Goal: Communication & Community: Answer question/provide support

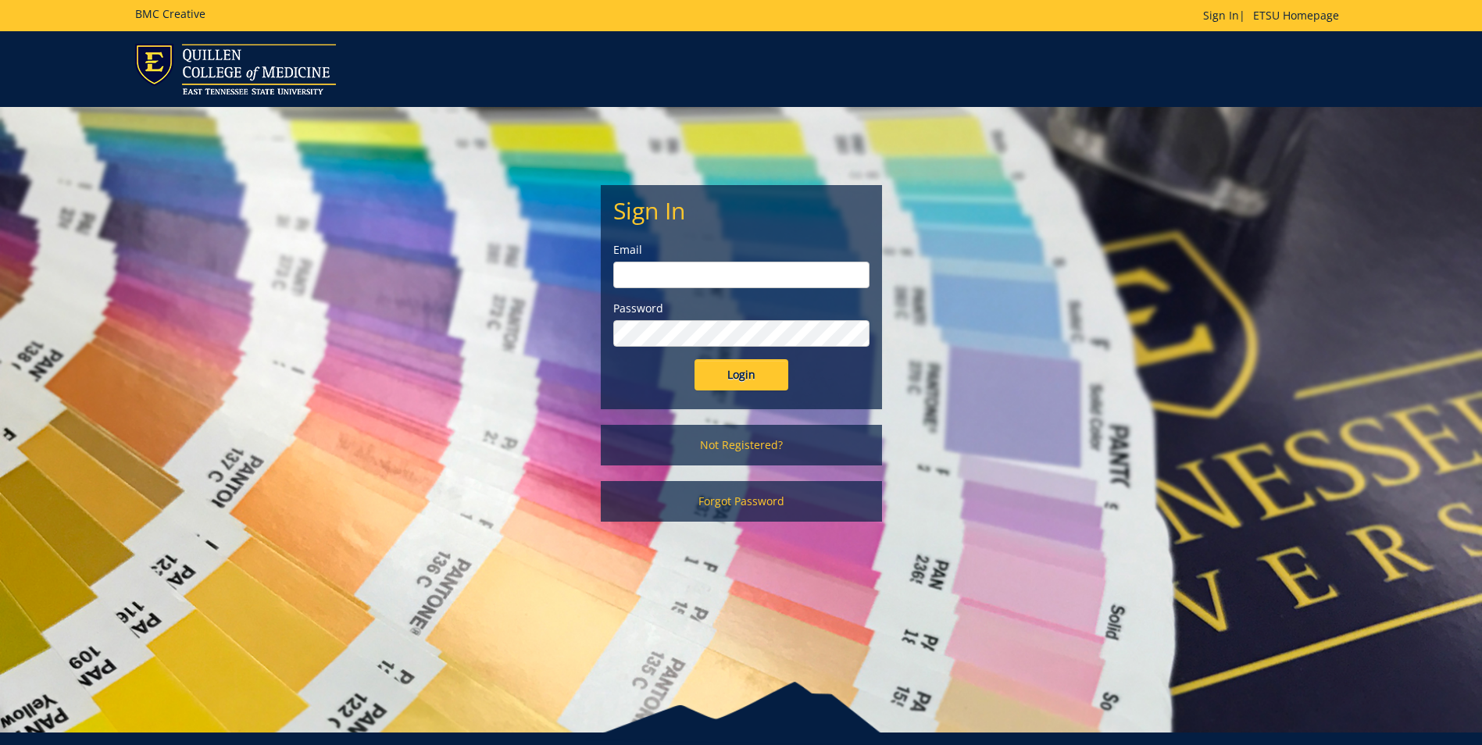
click at [679, 281] on input "email" at bounding box center [741, 275] width 256 height 27
type input "[EMAIL_ADDRESS][DOMAIN_NAME]"
click at [695, 359] on input "Login" at bounding box center [742, 374] width 94 height 31
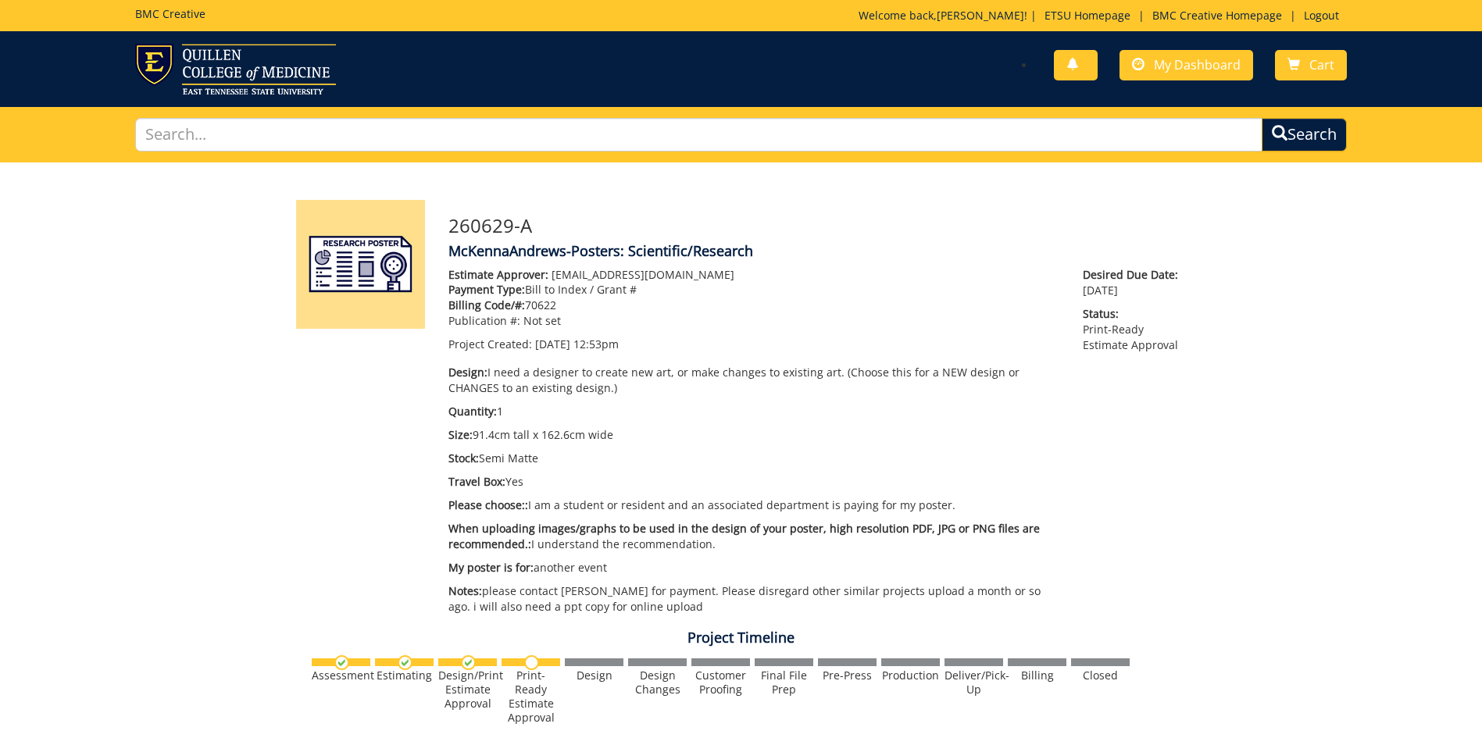
scroll to position [547, 0]
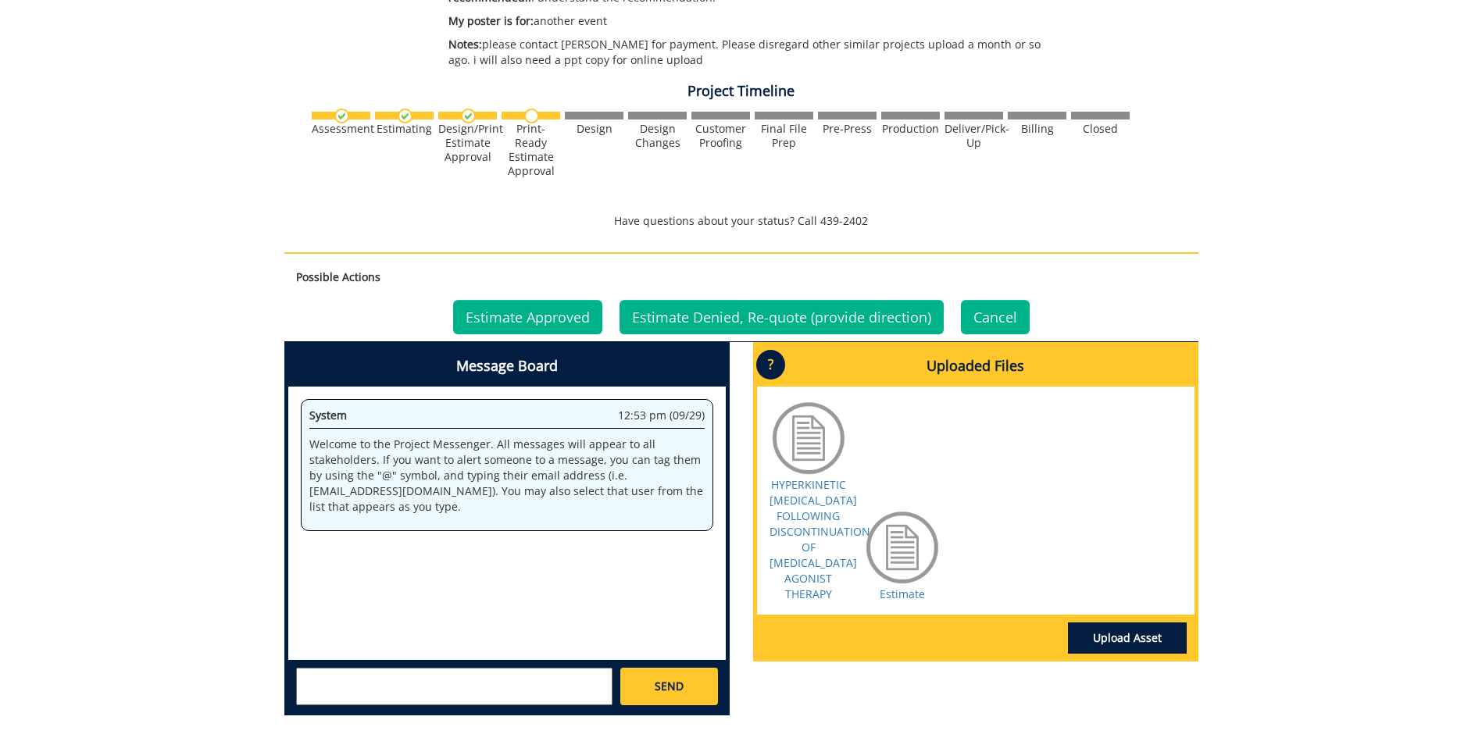
click at [908, 587] on div at bounding box center [902, 548] width 78 height 78
click at [910, 602] on link "Estimate" at bounding box center [902, 594] width 45 height 15
click at [544, 316] on link "Estimate Approved" at bounding box center [527, 317] width 149 height 34
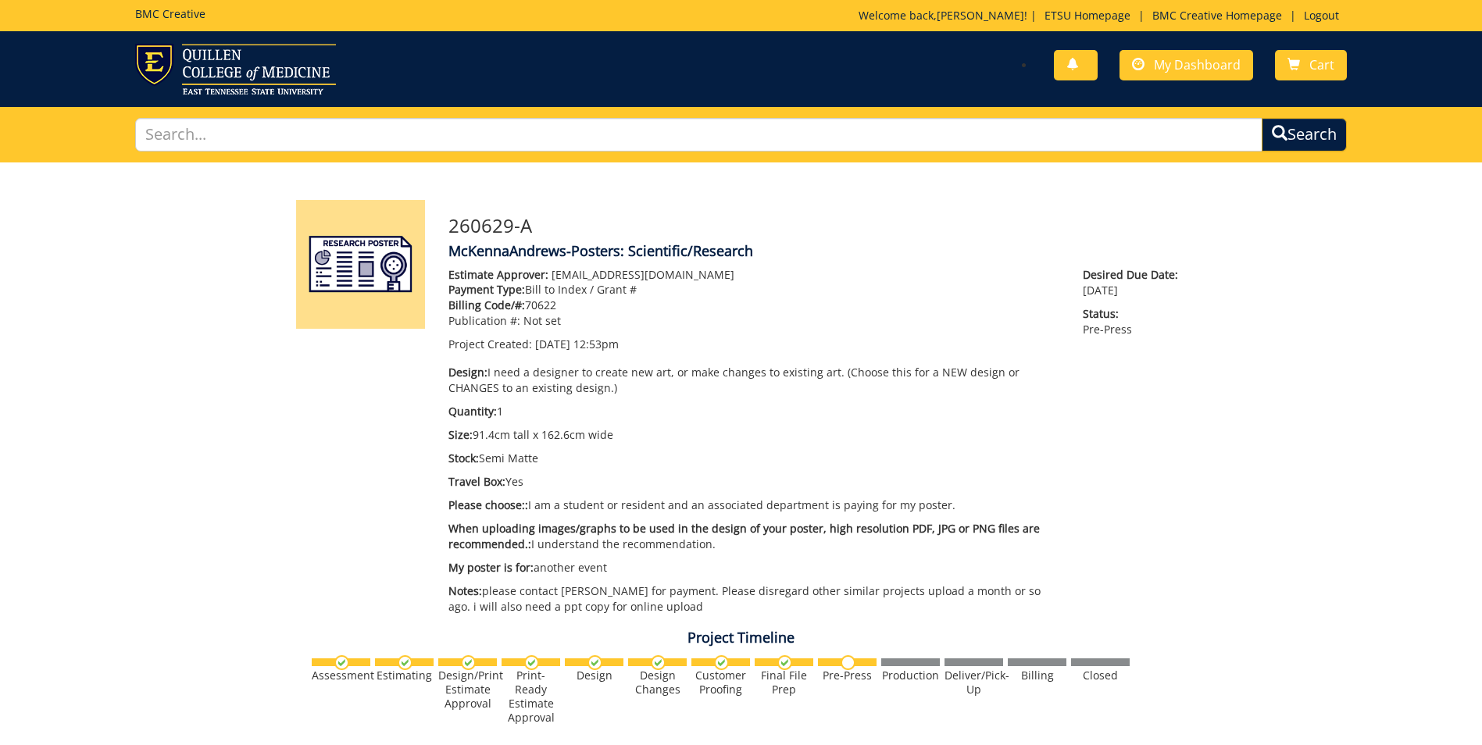
scroll to position [609, 0]
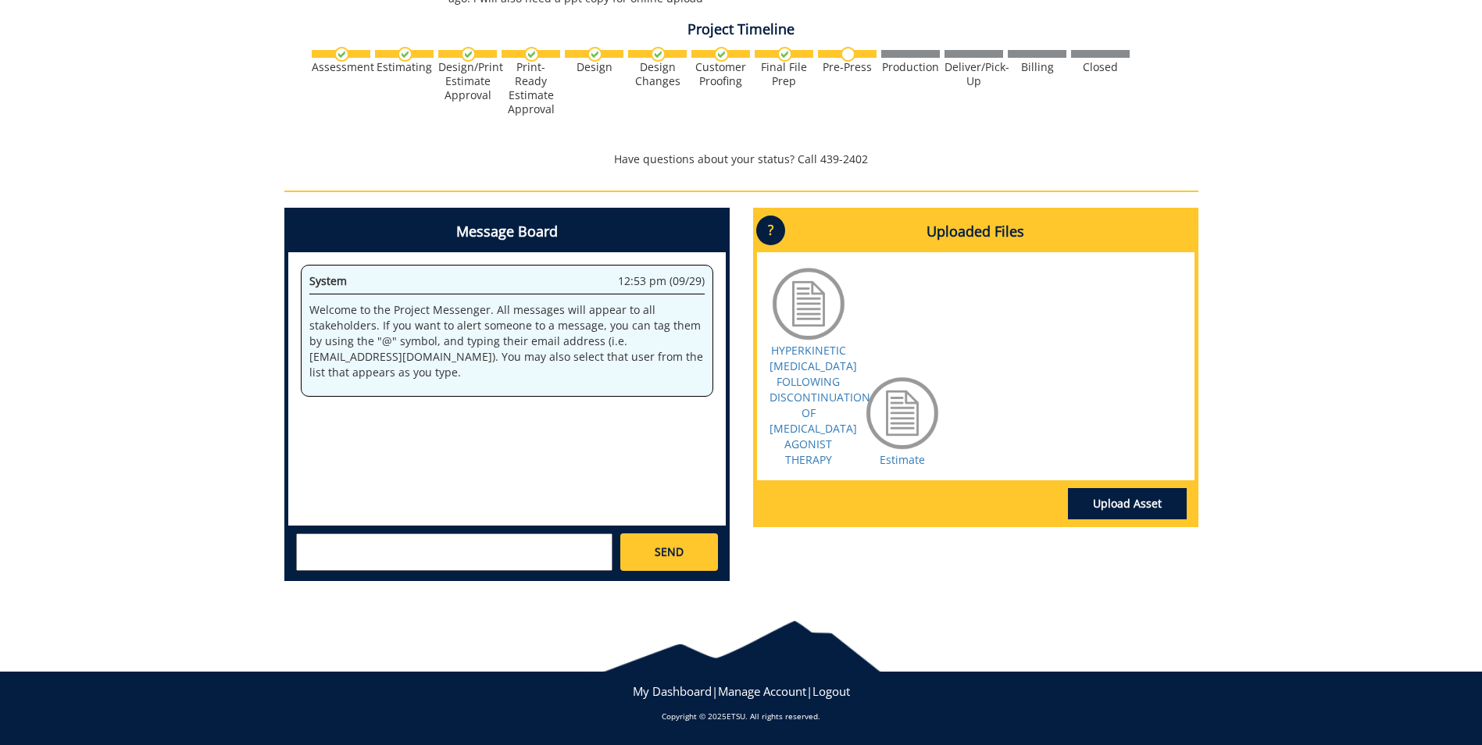
click at [325, 552] on textarea at bounding box center [454, 553] width 316 height 38
paste textarea "20-60410-100000-100-{INSERT ACCOUNT}-200-520-999-999"
click at [544, 543] on textarea "20-60410-100000-100-75450-200-520-999-999" at bounding box center [454, 553] width 316 height 38
click at [299, 544] on textarea "20-60410-100000-100-75450-200-520-999-999-999-99" at bounding box center [454, 553] width 316 height 38
drag, startPoint x: 436, startPoint y: 547, endPoint x: 454, endPoint y: 547, distance: 18.0
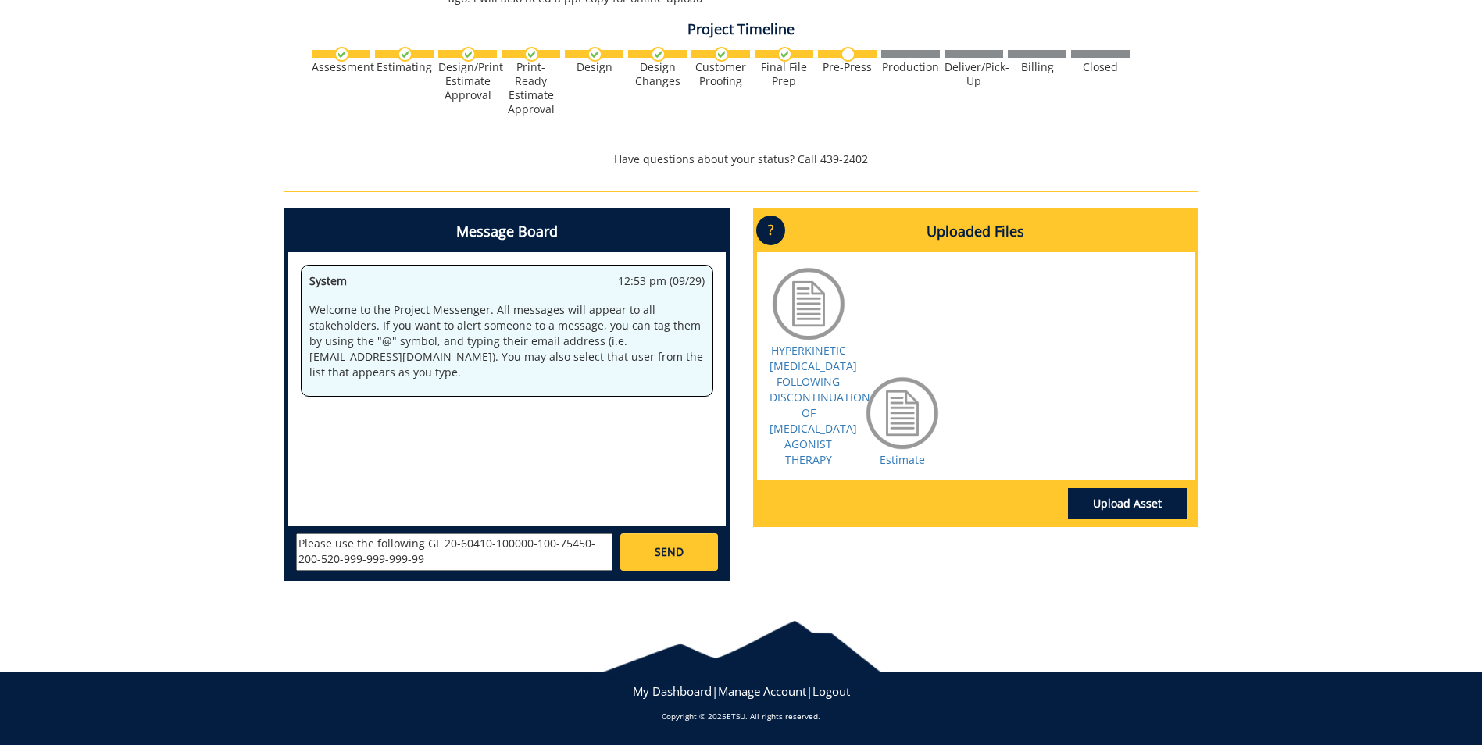
click at [436, 547] on textarea "Please use the following GL 20-60410-100000-100-75450-200-520-999-999-999-99" at bounding box center [454, 553] width 316 height 38
type textarea "Please use the following GL string for billing: 20-60410-100000-100-75450-200-5…"
click at [646, 556] on link "SEND" at bounding box center [668, 553] width 97 height 38
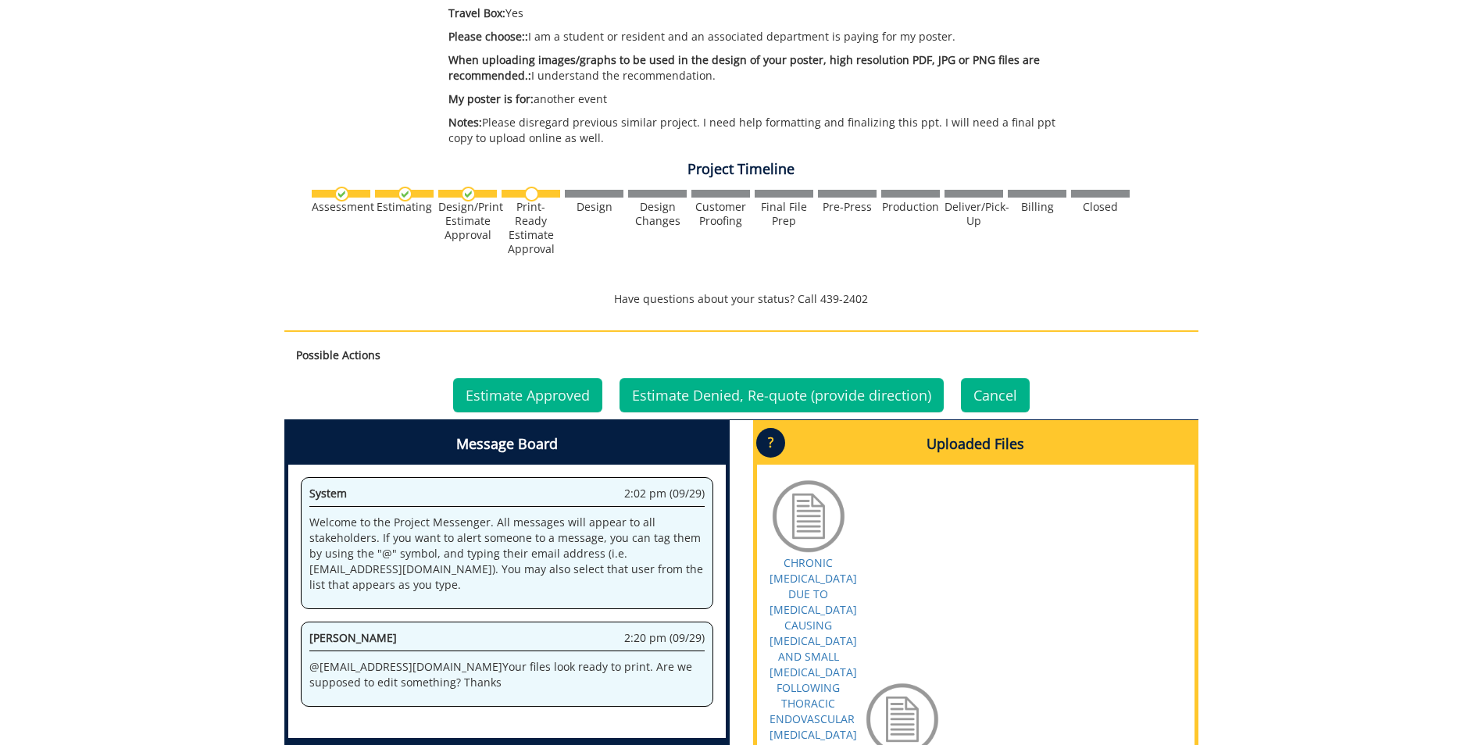
scroll to position [703, 0]
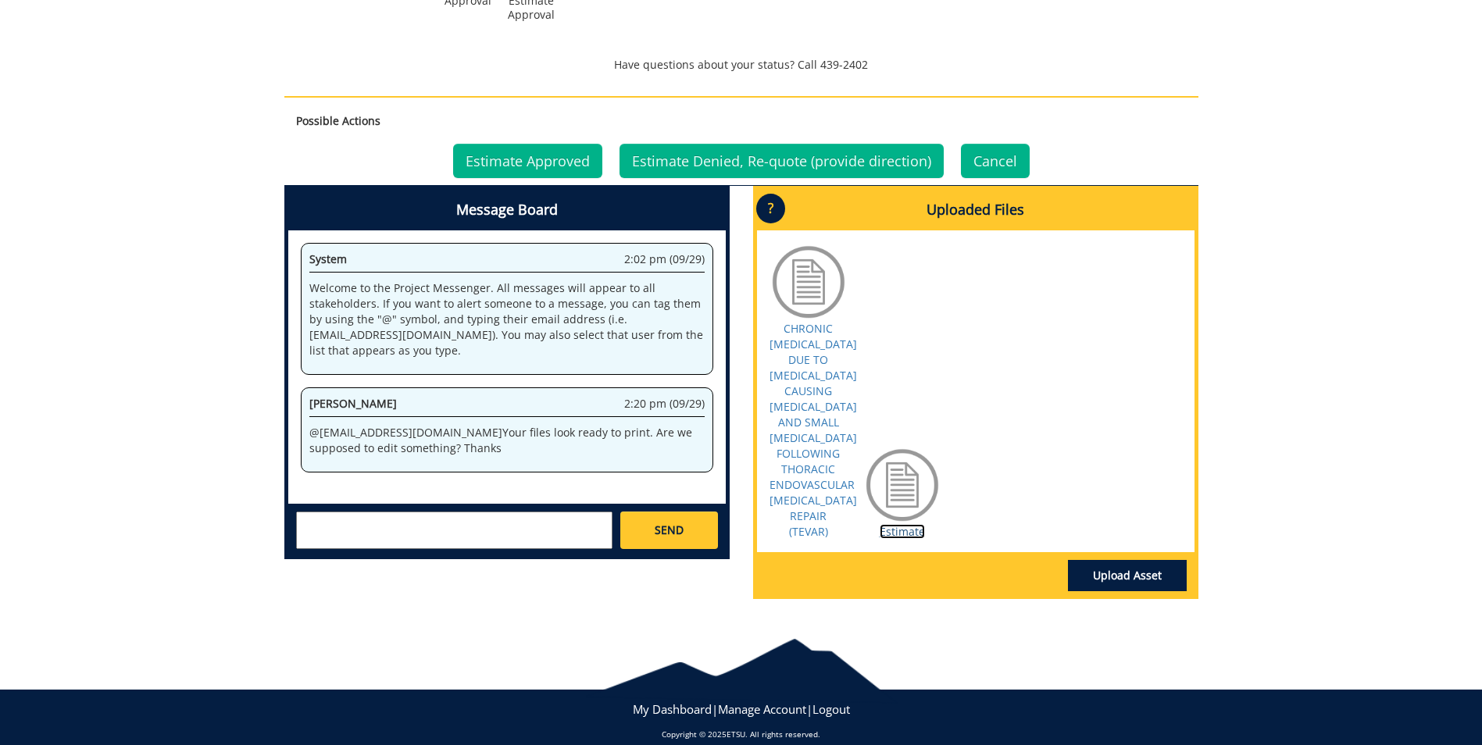
click at [899, 532] on link "Estimate" at bounding box center [902, 531] width 45 height 15
click at [313, 525] on textarea at bounding box center [454, 531] width 316 height 38
paste textarea "20-60410-100000-100-{INSERT ACCOUNT}-200-520-999-999"
drag, startPoint x: 459, startPoint y: 536, endPoint x: 362, endPoint y: 541, distance: 97.8
click at [362, 541] on textarea "Please use the following GL string for billing: 20-60410-100000-100-{INSERT ACC…" at bounding box center [454, 531] width 316 height 38
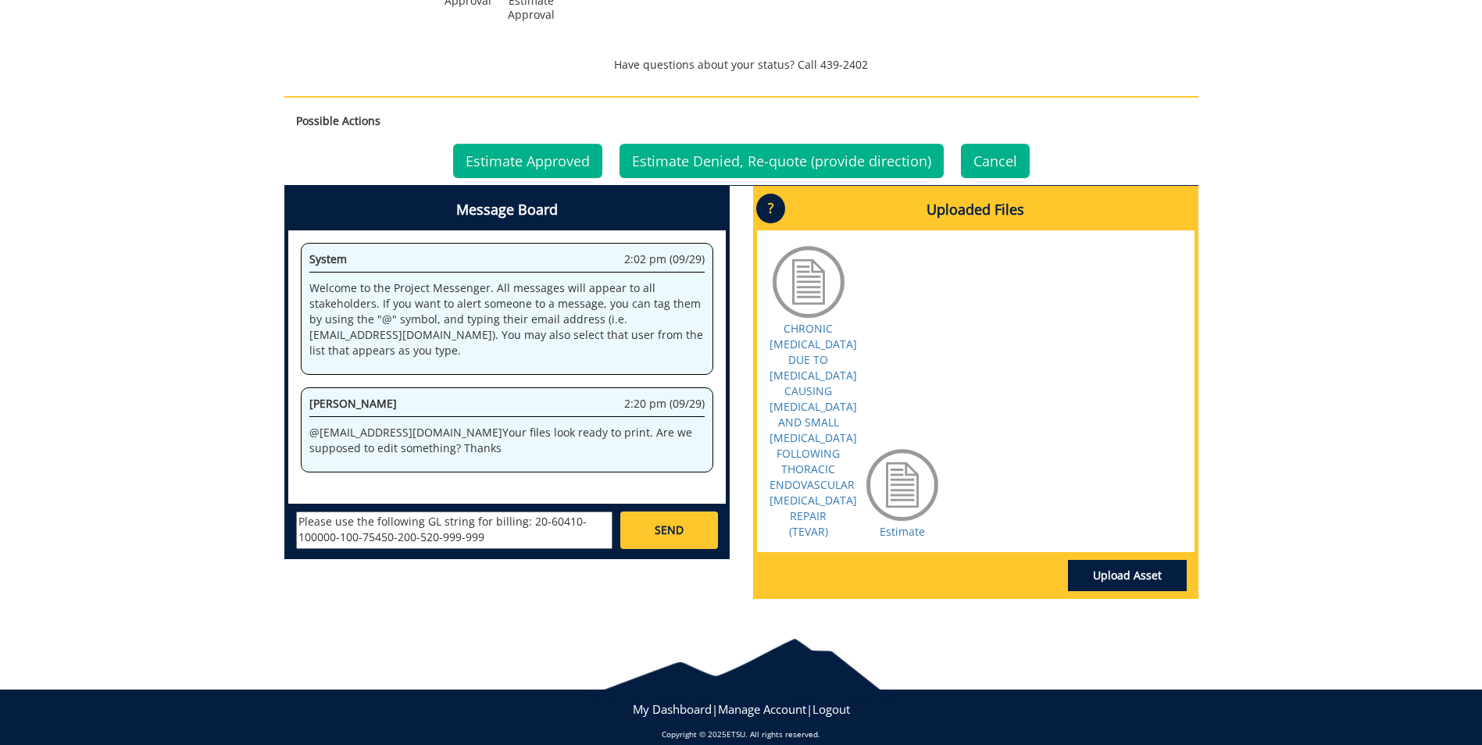
click at [491, 536] on textarea "Please use the following GL string for billing: 20-60410-100000-100-75450-200-5…" at bounding box center [454, 531] width 316 height 38
type textarea "Please use the following GL string for billing: 20-60410-100000-100-75450-200-5…"
click at [684, 531] on link "SEND" at bounding box center [668, 531] width 97 height 38
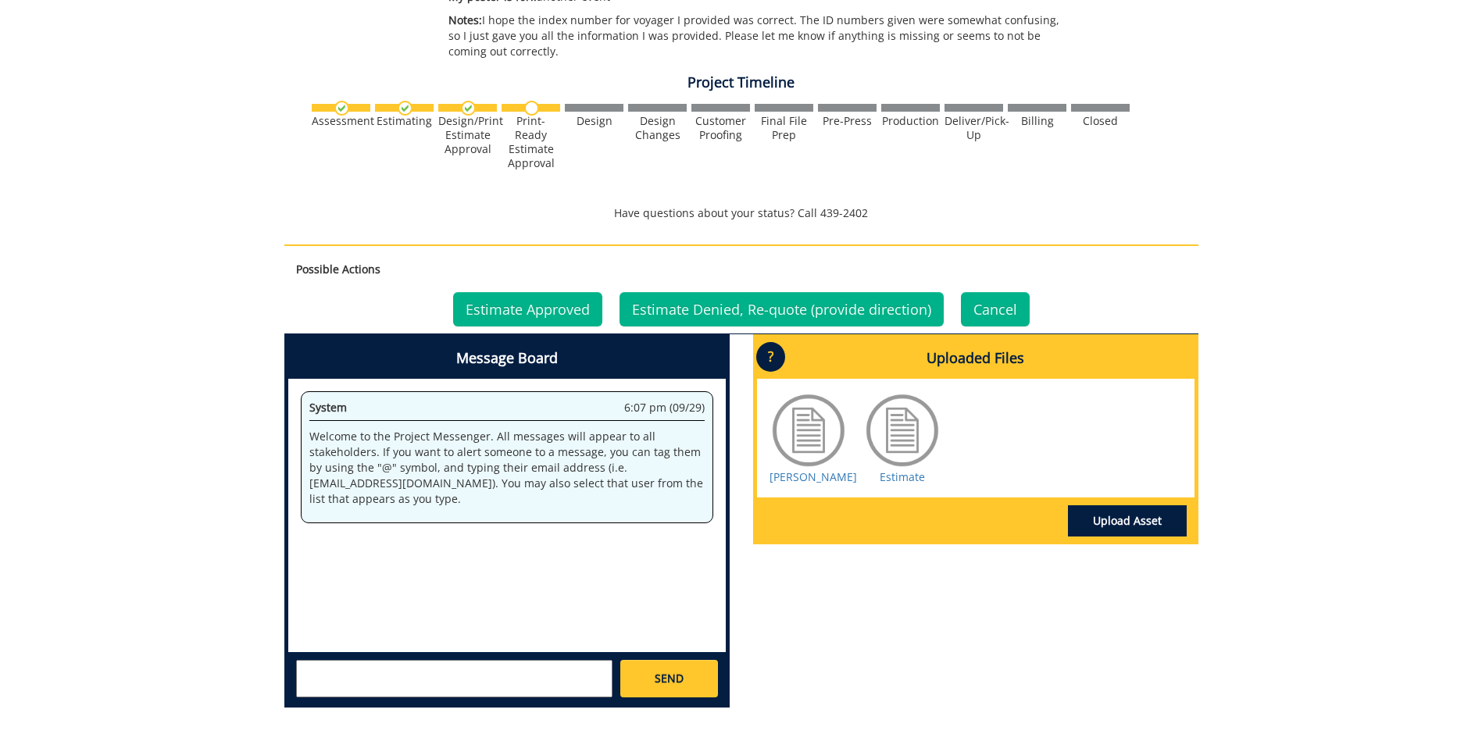
scroll to position [391, 0]
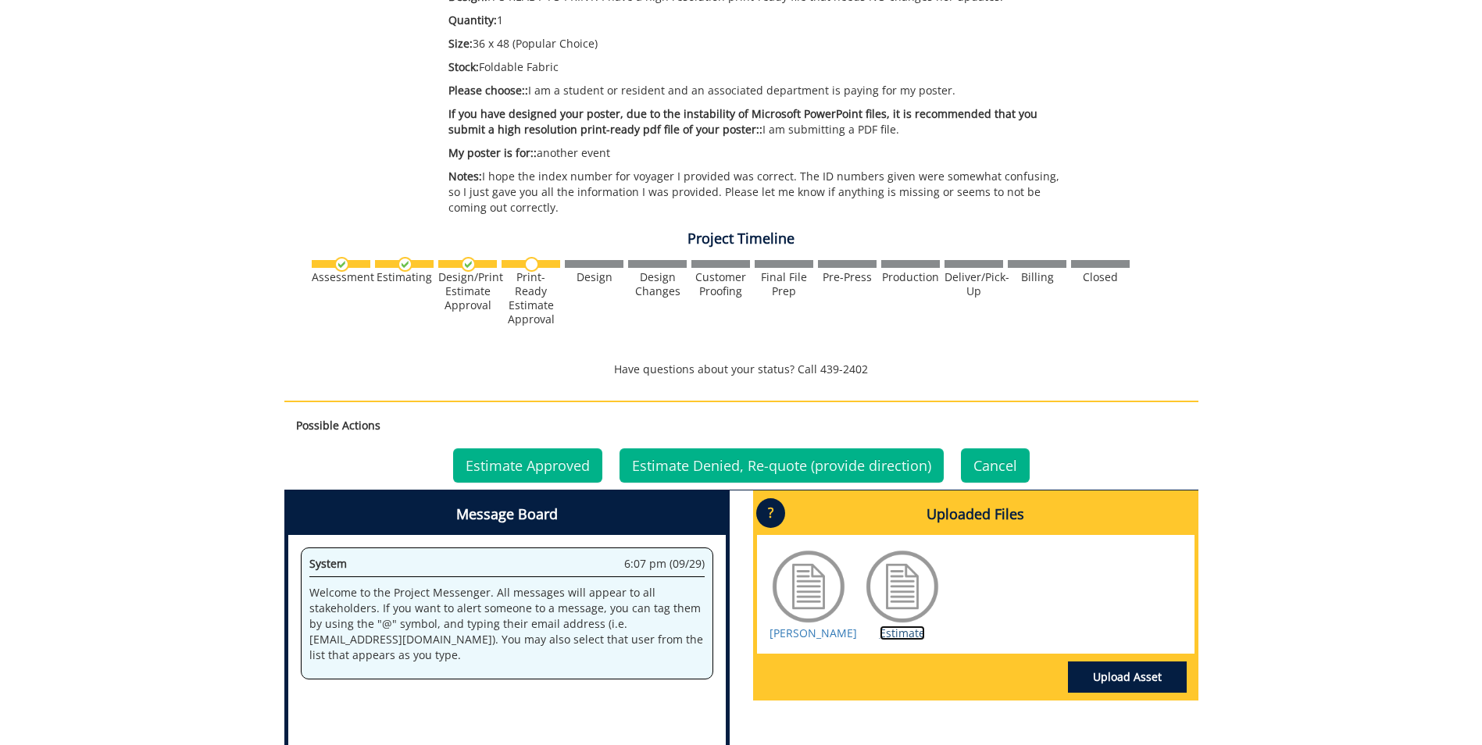
click at [908, 626] on link "Estimate" at bounding box center [902, 633] width 45 height 15
click at [560, 452] on link "Estimate Approved" at bounding box center [527, 466] width 149 height 34
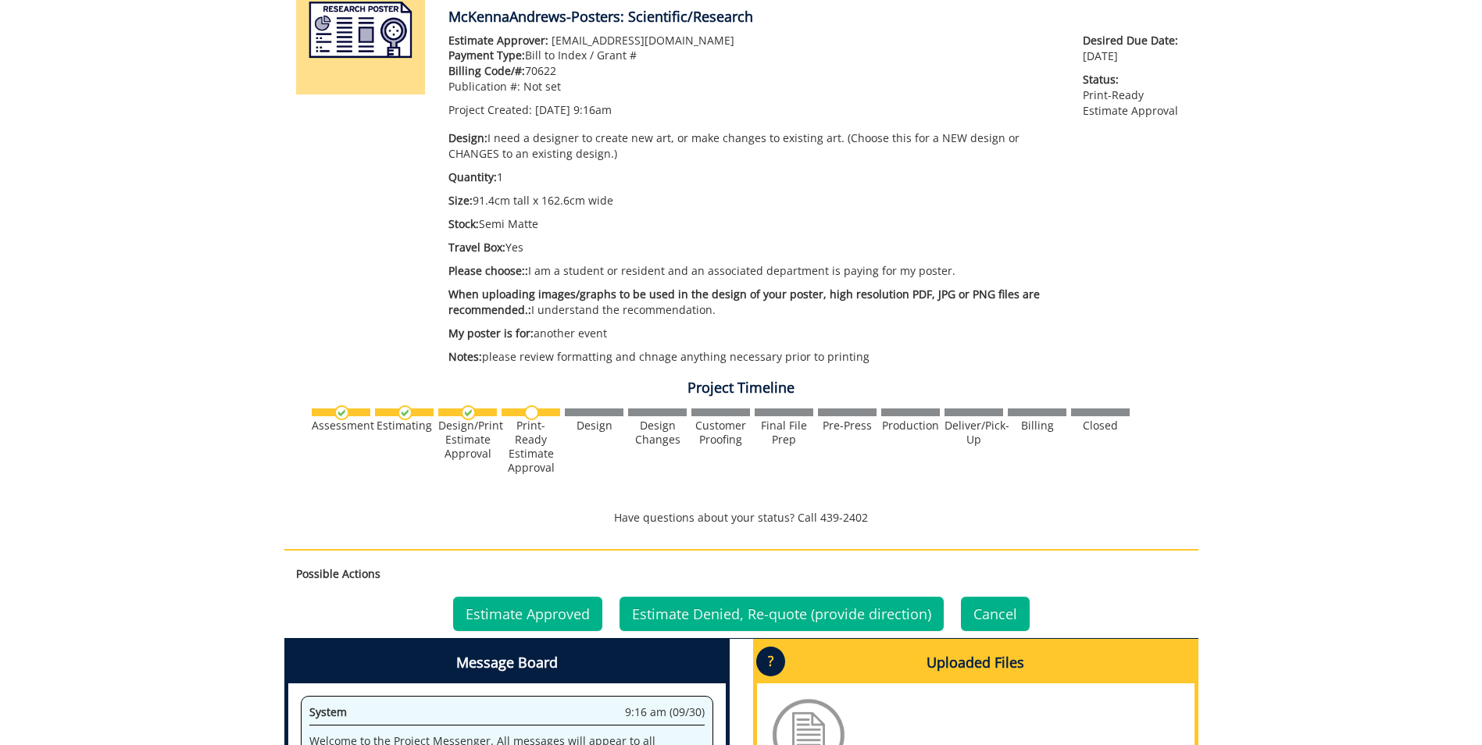
scroll to position [469, 0]
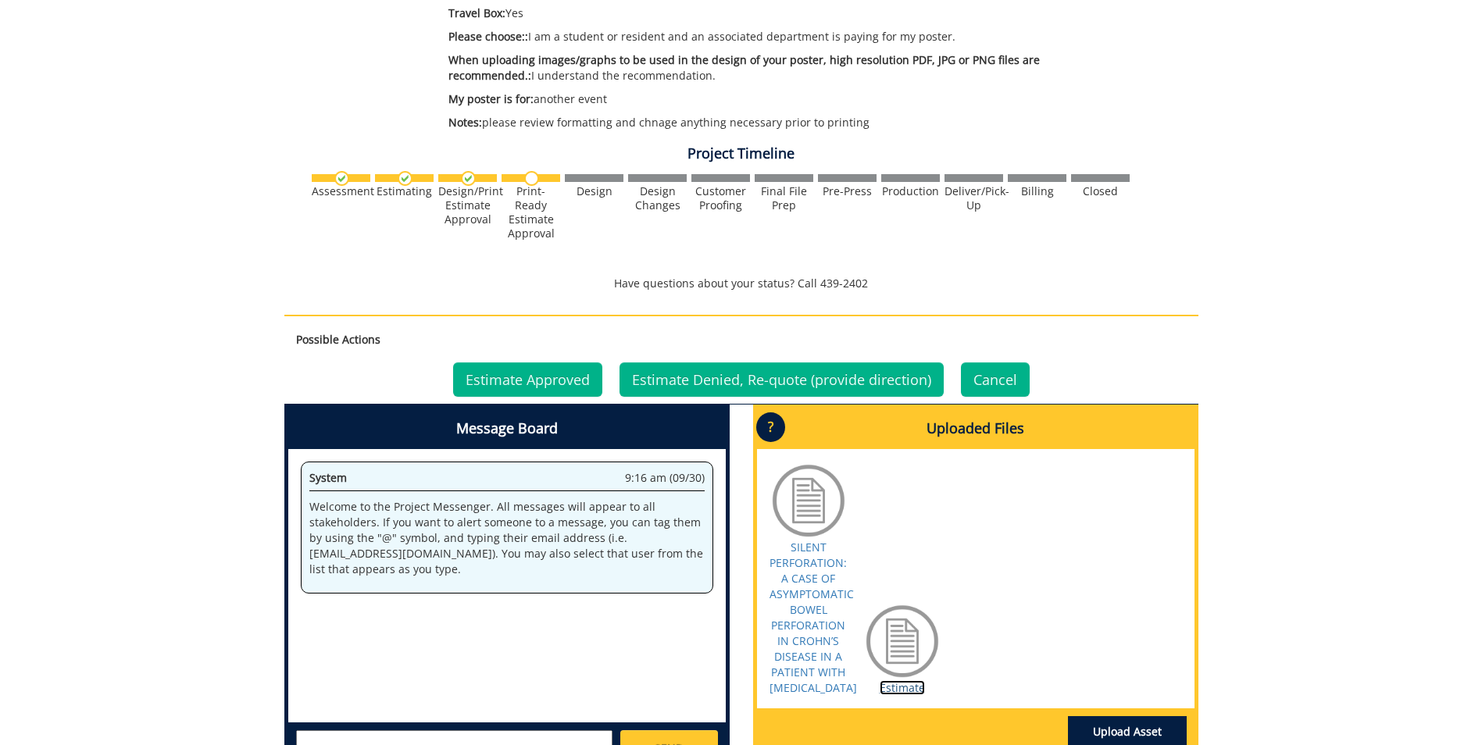
click at [903, 695] on link "Estimate" at bounding box center [902, 688] width 45 height 15
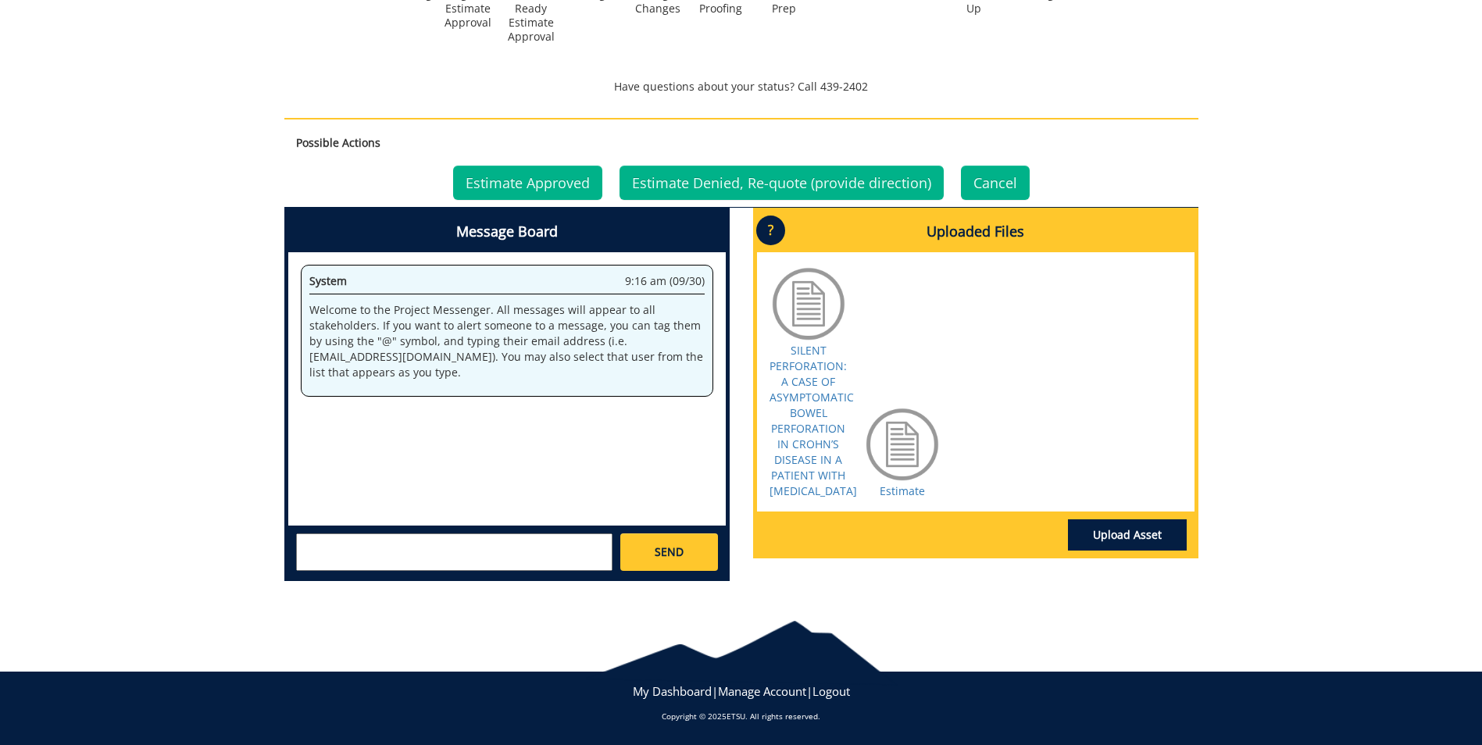
click at [353, 548] on textarea at bounding box center [454, 553] width 316 height 38
paste textarea "20-60410-100000-100-{INSERT ACCOUNT}-200-520-999-999"
drag, startPoint x: 456, startPoint y: 549, endPoint x: 368, endPoint y: 549, distance: 88.3
click at [368, 549] on textarea "Please use the following GL String for billing: 20-60410-100000-100-{INSERT ACC…" at bounding box center [454, 553] width 316 height 38
click at [516, 553] on textarea "Please use the following GL String for billing: 20-60410-100000-100-75450-200-5…" at bounding box center [454, 553] width 316 height 38
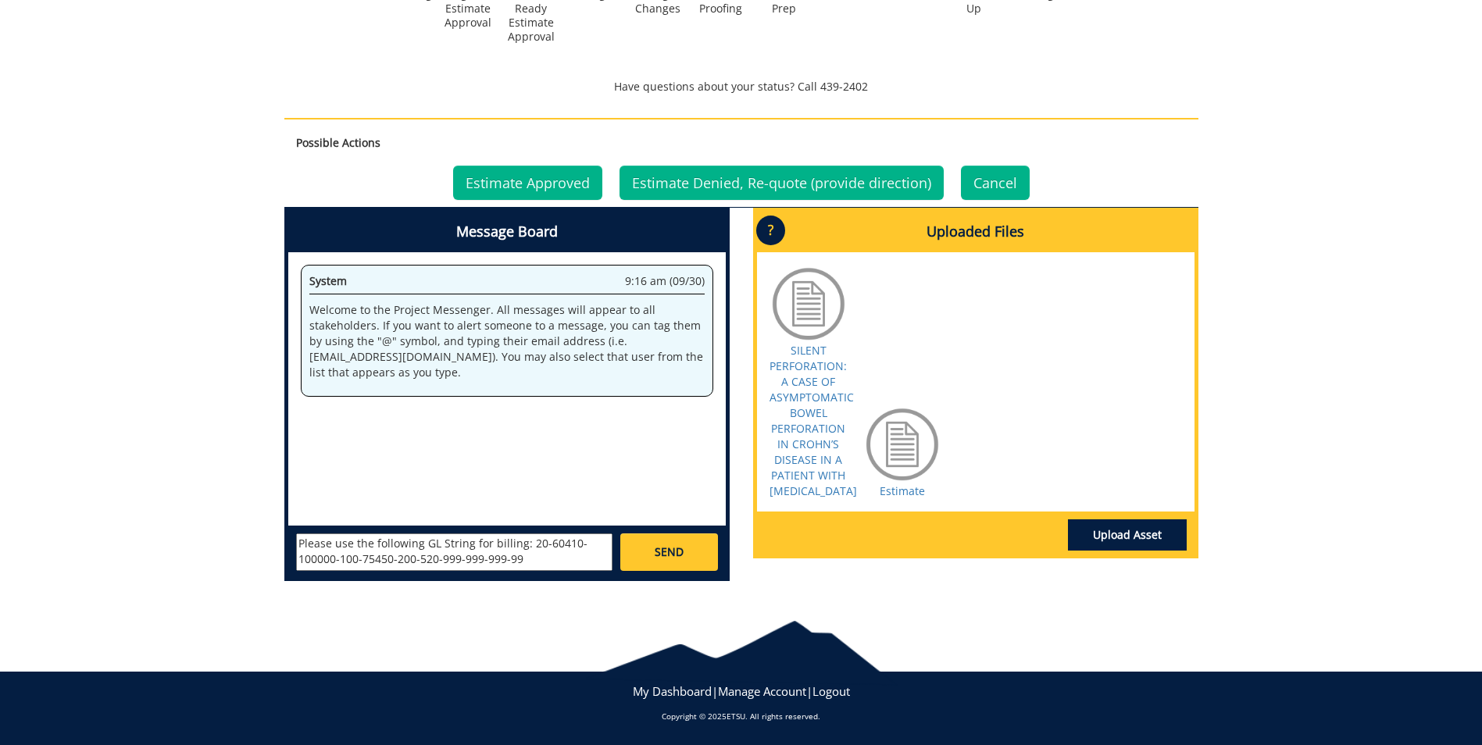
type textarea "Please use the following GL String for billing: 20-60410-100000-100-75450-200-5…"
click at [667, 545] on span "SEND" at bounding box center [669, 553] width 29 height 16
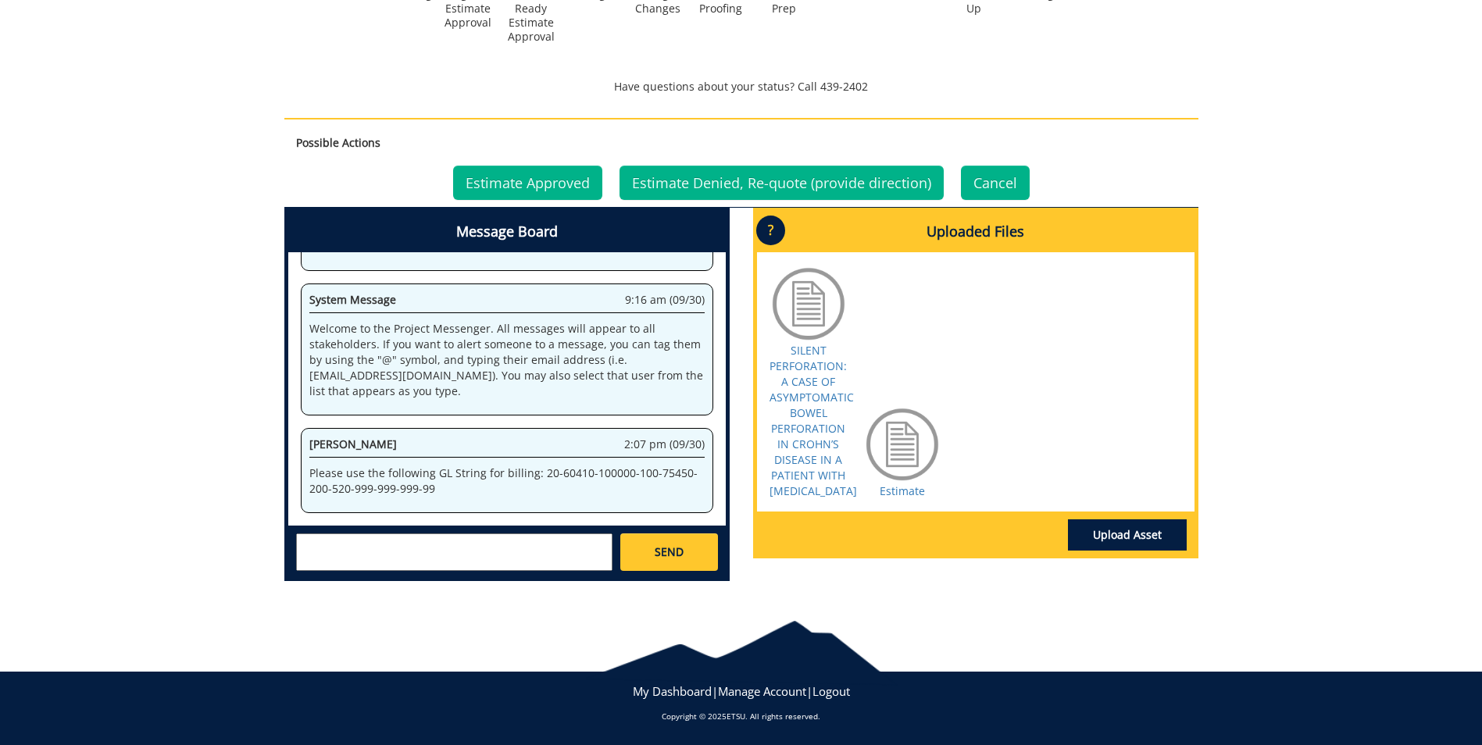
scroll to position [6279, 0]
